Goal: Transaction & Acquisition: Obtain resource

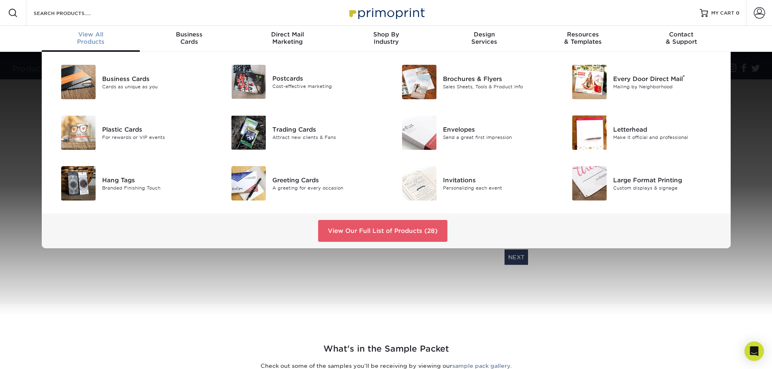
click at [23, 183] on div "Business Cards Cards as unique as you Postcards Cost-effective marketing ®" at bounding box center [386, 150] width 772 height 196
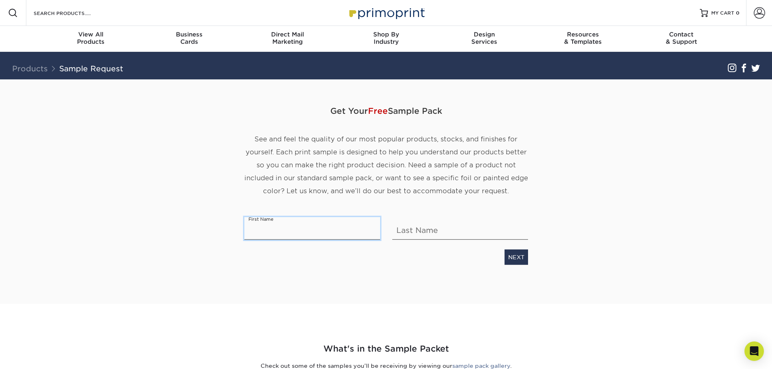
click at [295, 231] on input "text" at bounding box center [312, 228] width 136 height 23
type input "yash"
type input "[PERSON_NAME]"
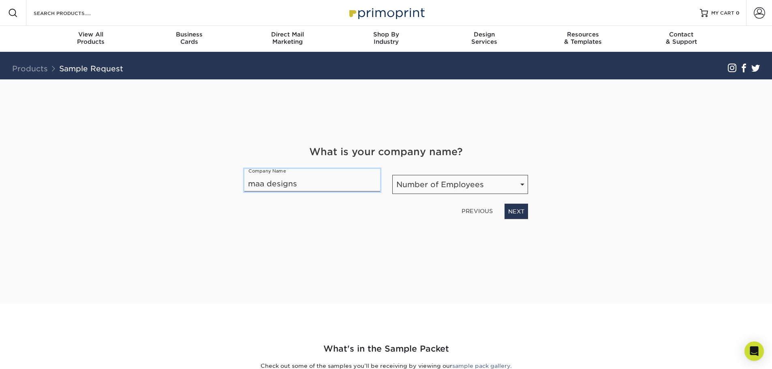
type input "maa designs"
select select "51-200"
click link "NEXT" at bounding box center [515, 211] width 23 height 15
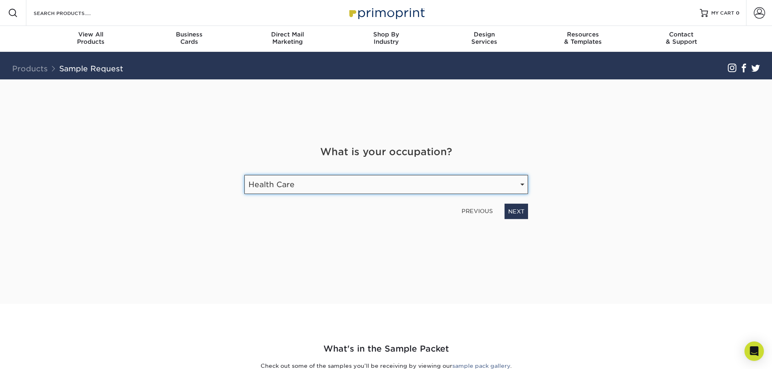
select select "Graphic Designer / Freelance"
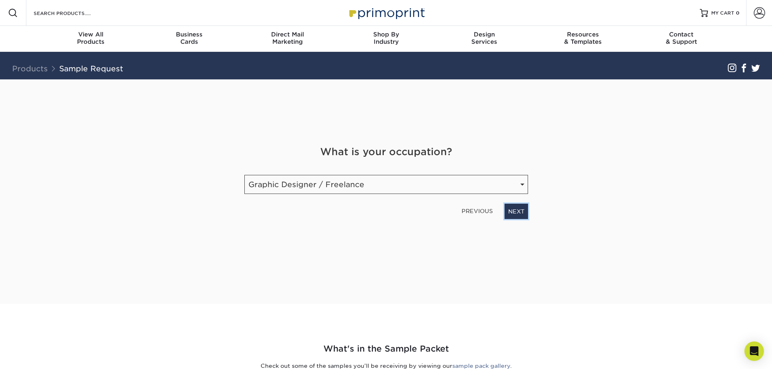
click link "NEXT" at bounding box center [515, 211] width 23 height 15
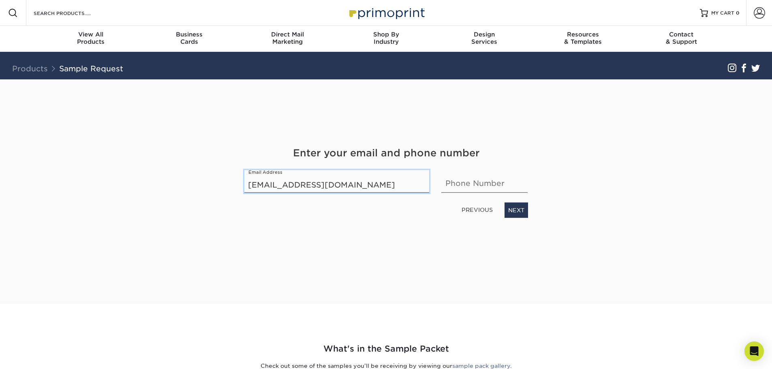
type input "[EMAIL_ADDRESS][DOMAIN_NAME]"
type input "3512080608"
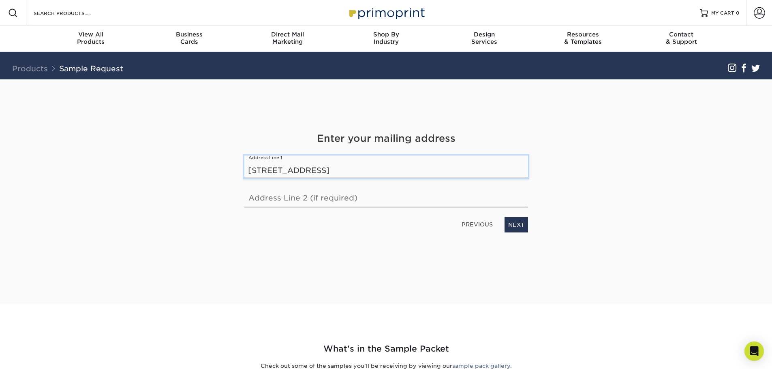
click at [349, 163] on input "[STREET_ADDRESS]" at bounding box center [386, 167] width 284 height 23
type input "[STREET_ADDRESS]"
click at [512, 229] on link "NEXT" at bounding box center [515, 224] width 23 height 15
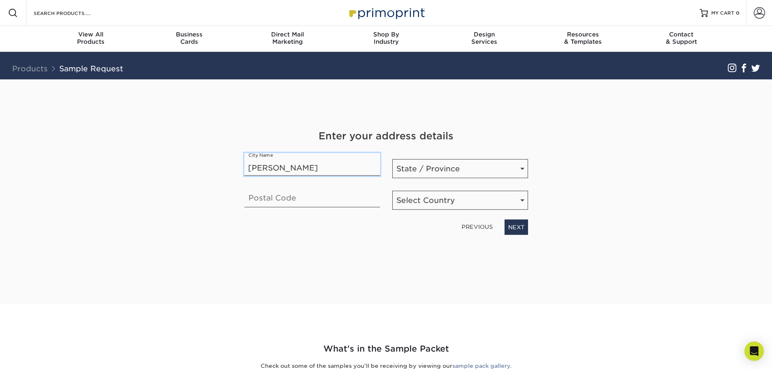
type input "[PERSON_NAME]"
select select "MA"
type input "01851"
select select "US"
click link "NEXT" at bounding box center [515, 227] width 23 height 15
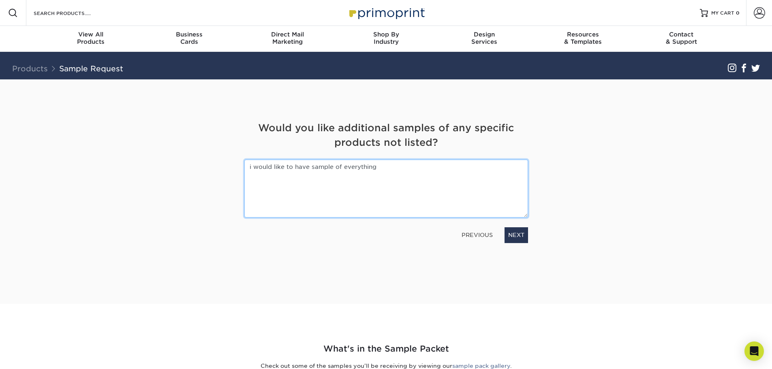
type textarea "i would like to have sample of everything"
click link "NEXT" at bounding box center [515, 234] width 23 height 15
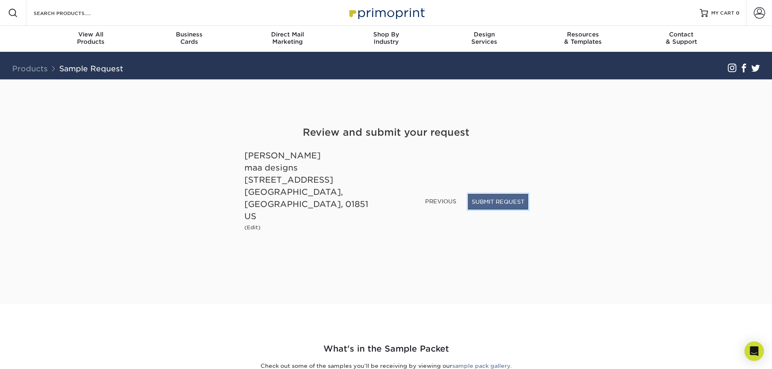
click at [500, 209] on button "SUBMIT REQUEST" at bounding box center [498, 201] width 60 height 15
